Goal: Communication & Community: Answer question/provide support

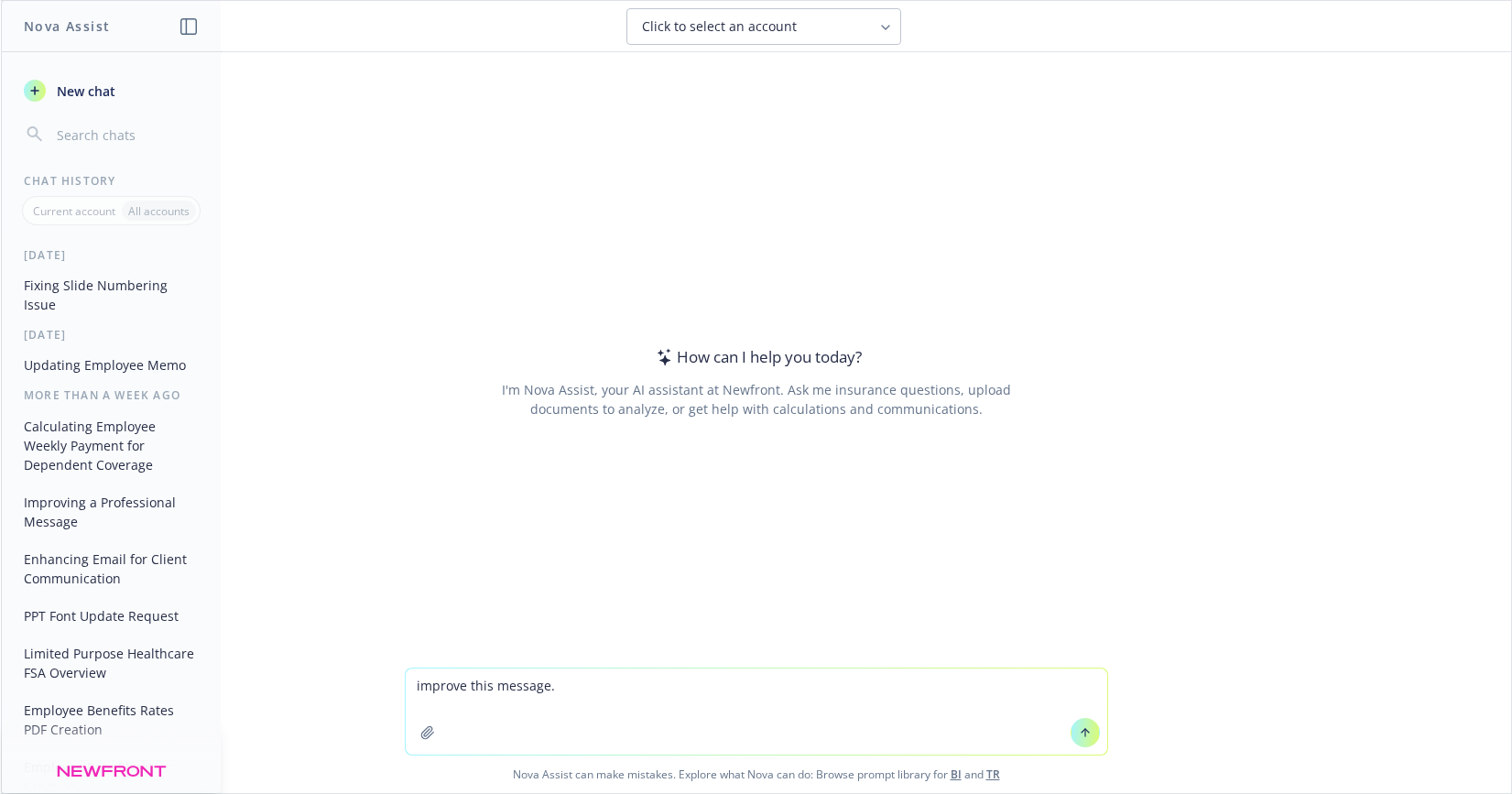
type textarea "improve this message. Due to Open Enrollment season, please note there may be a…"
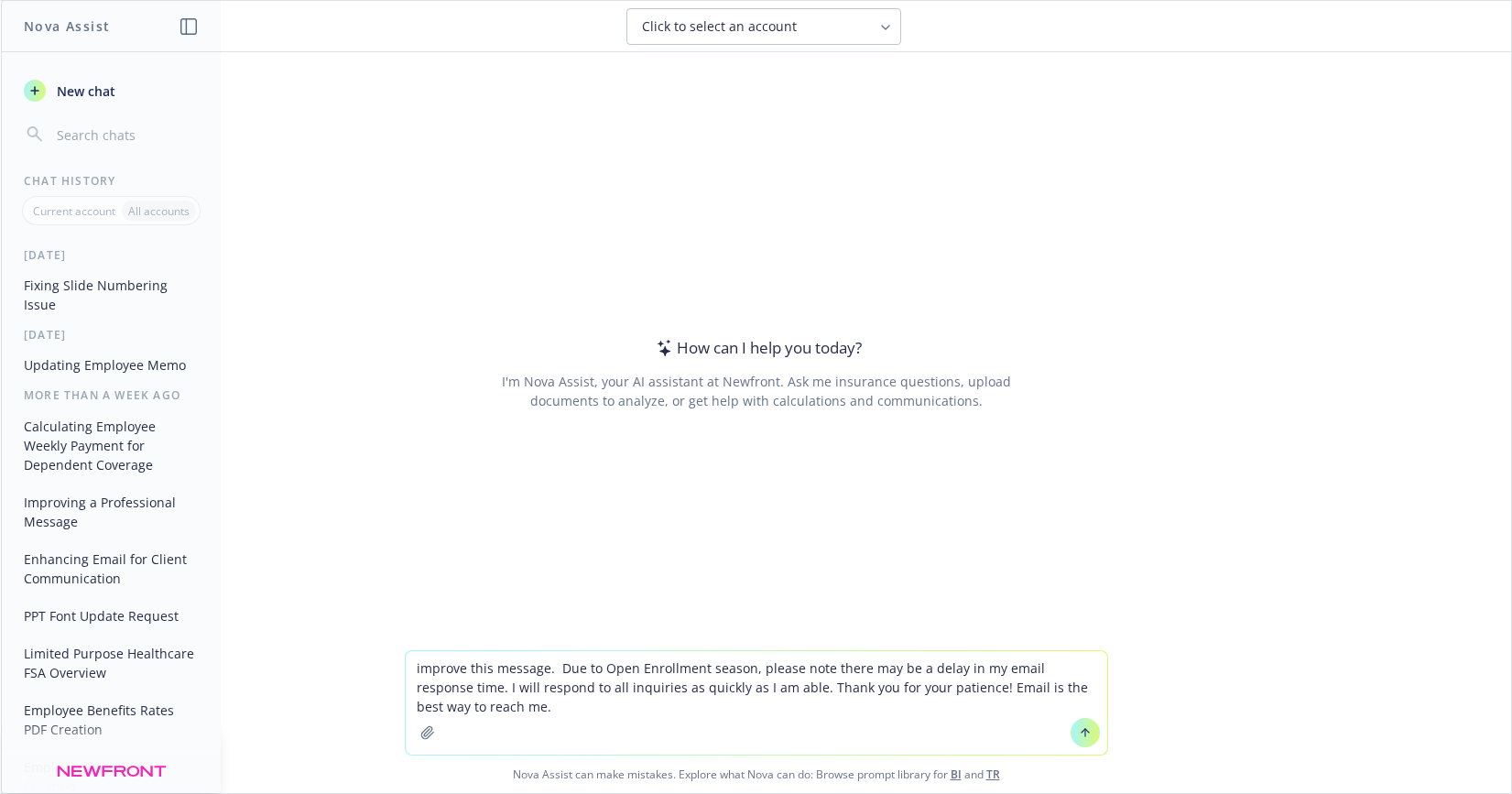
click at [545, 674] on textarea "improve this message. Due to Open Enrollment season, please note there may be a…" at bounding box center [756, 702] width 701 height 103
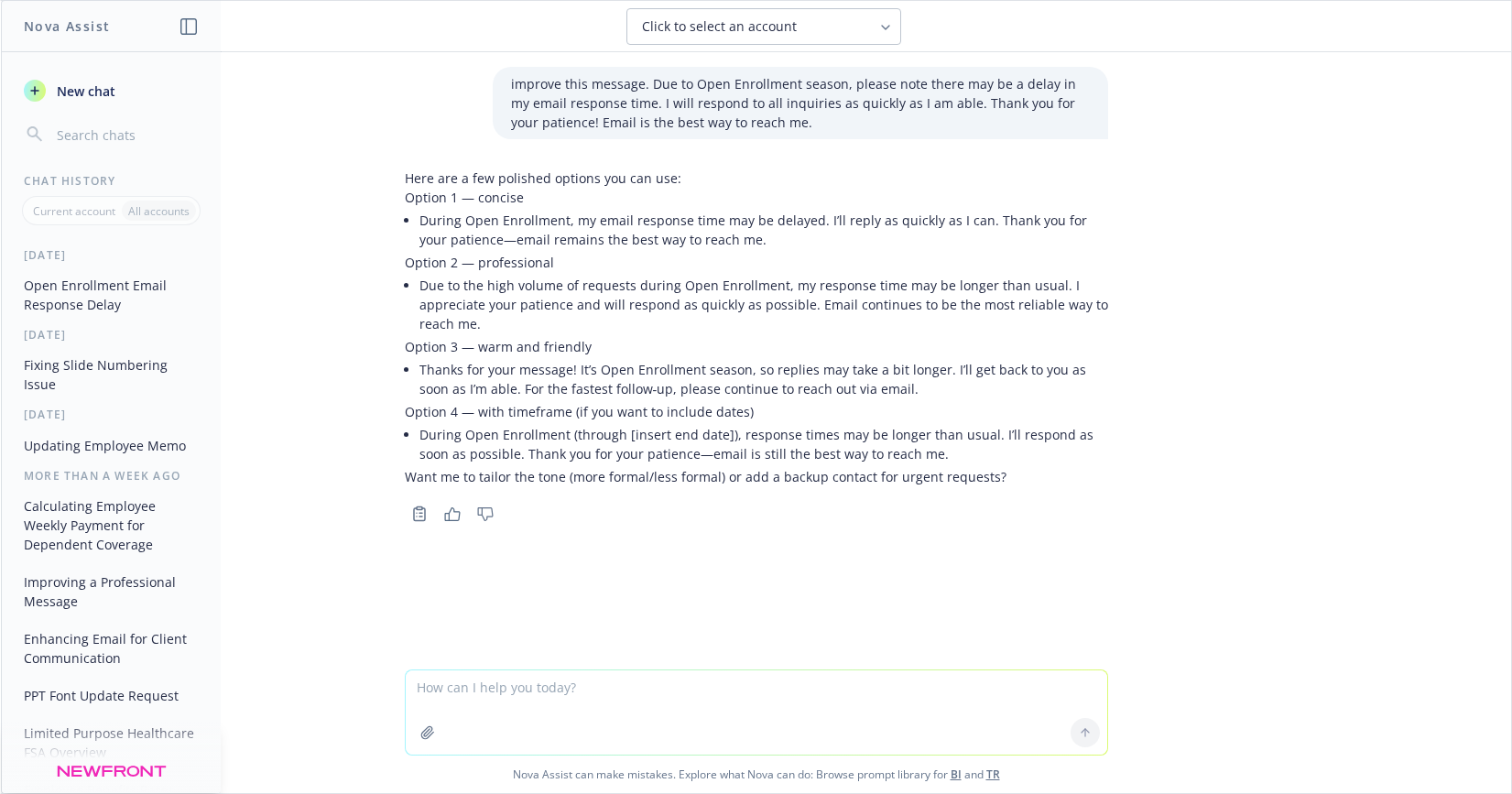
click at [861, 386] on li "Thanks for your message! It’s Open Enrollment season, so replies may take a bit…" at bounding box center [764, 379] width 689 height 46
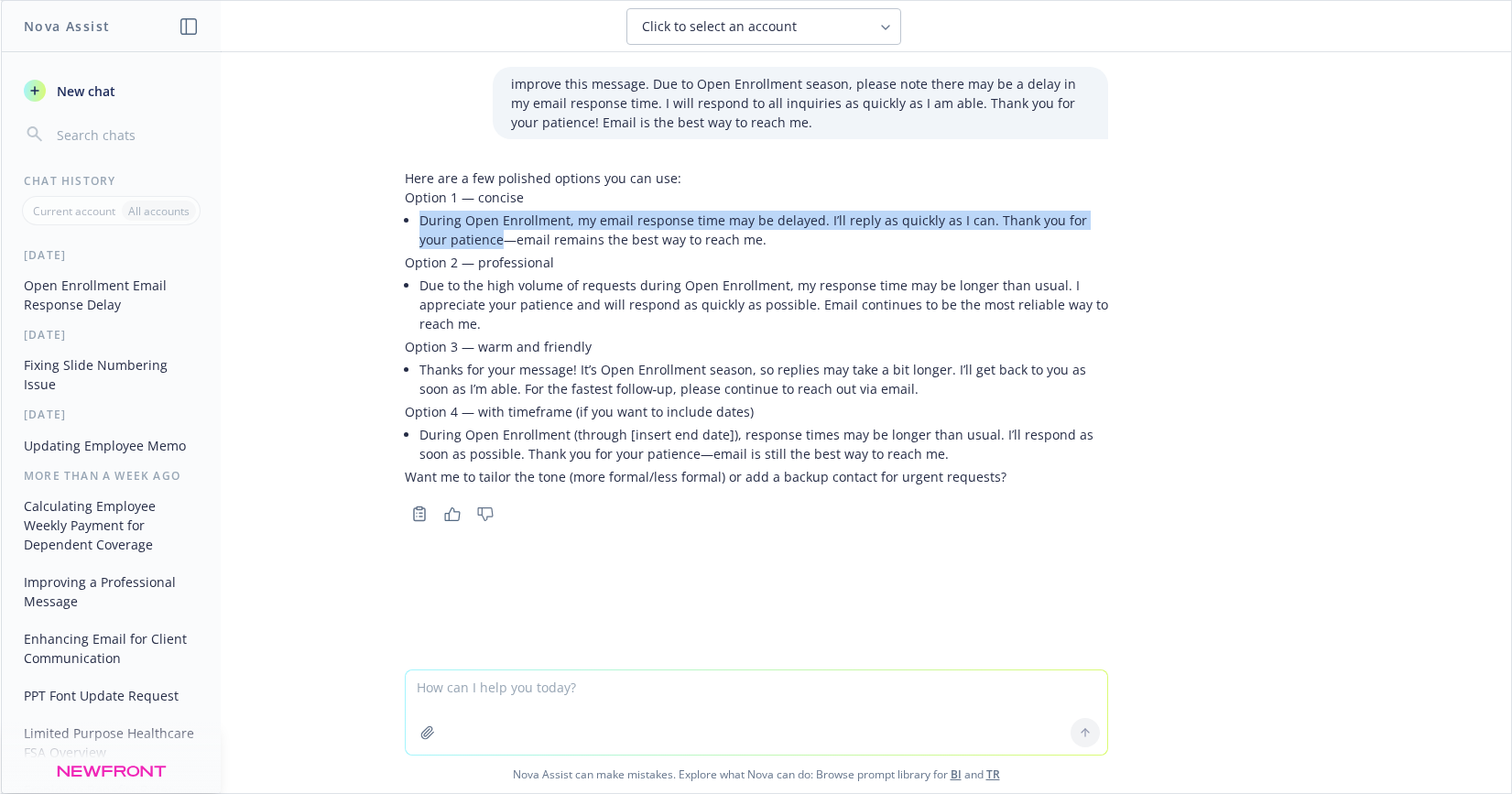
drag, startPoint x: 464, startPoint y: 242, endPoint x: 412, endPoint y: 224, distance: 55.0
click at [419, 224] on li "During Open Enrollment, my email response time may be delayed. I’ll reply as qu…" at bounding box center [764, 230] width 689 height 46
click at [445, 517] on icon "button" at bounding box center [452, 514] width 16 height 13
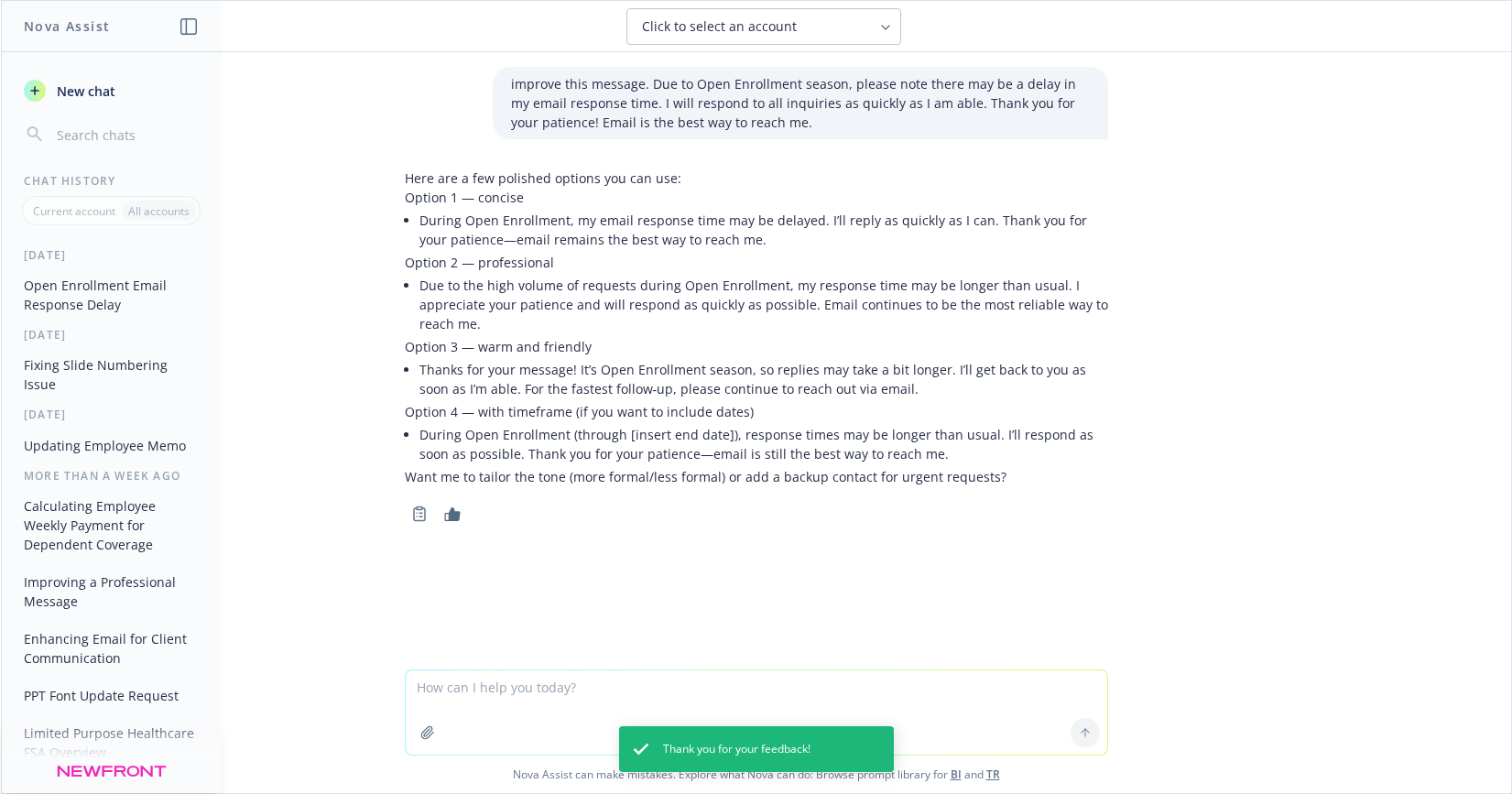
click at [1184, 349] on div "improve this message. Due to Open Enrollment season, please note there may be a…" at bounding box center [756, 360] width 1510 height 618
